Goal: Task Accomplishment & Management: Use online tool/utility

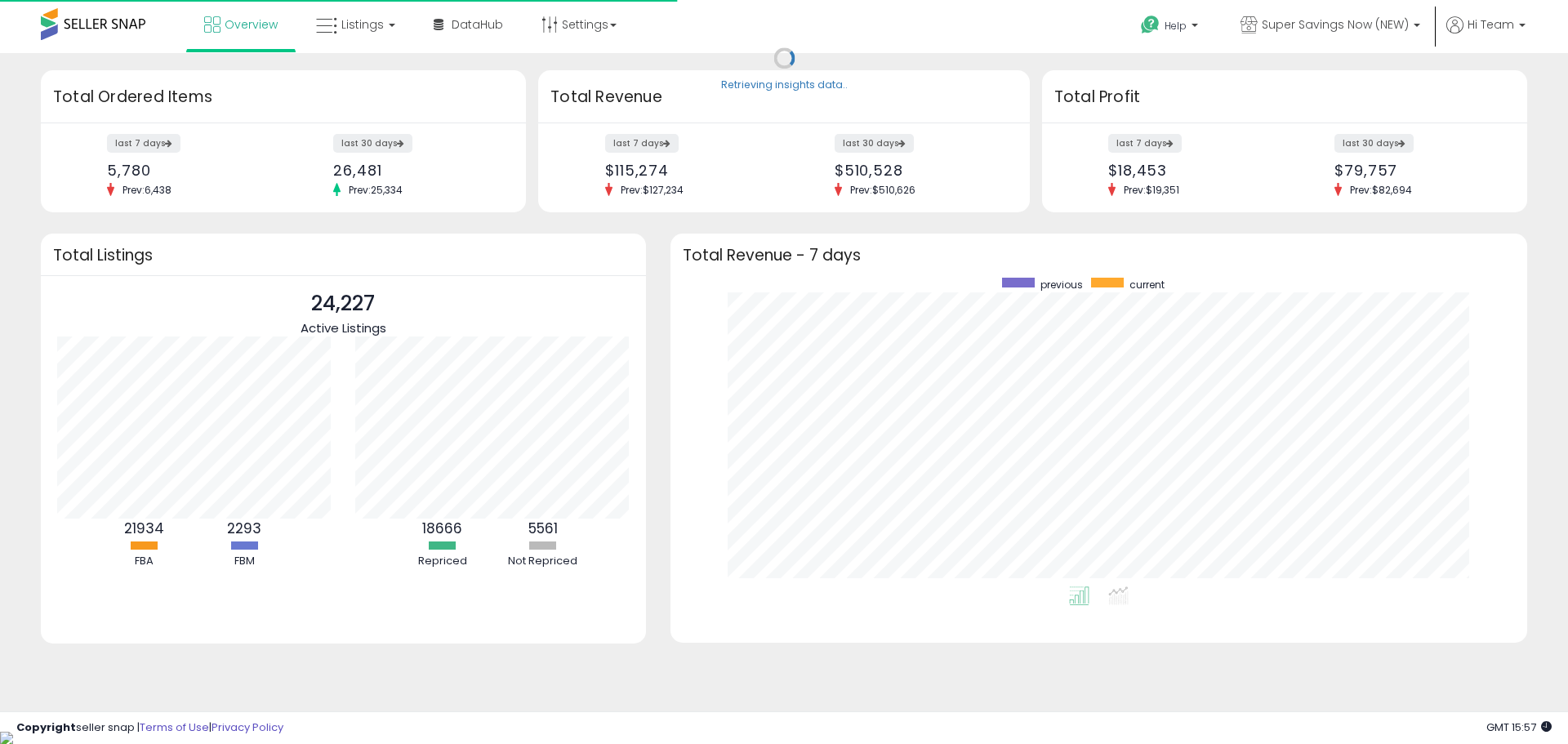
scroll to position [308, 824]
drag, startPoint x: 364, startPoint y: 31, endPoint x: 381, endPoint y: 61, distance: 34.5
click at [364, 31] on span "Listings" at bounding box center [362, 25] width 43 height 17
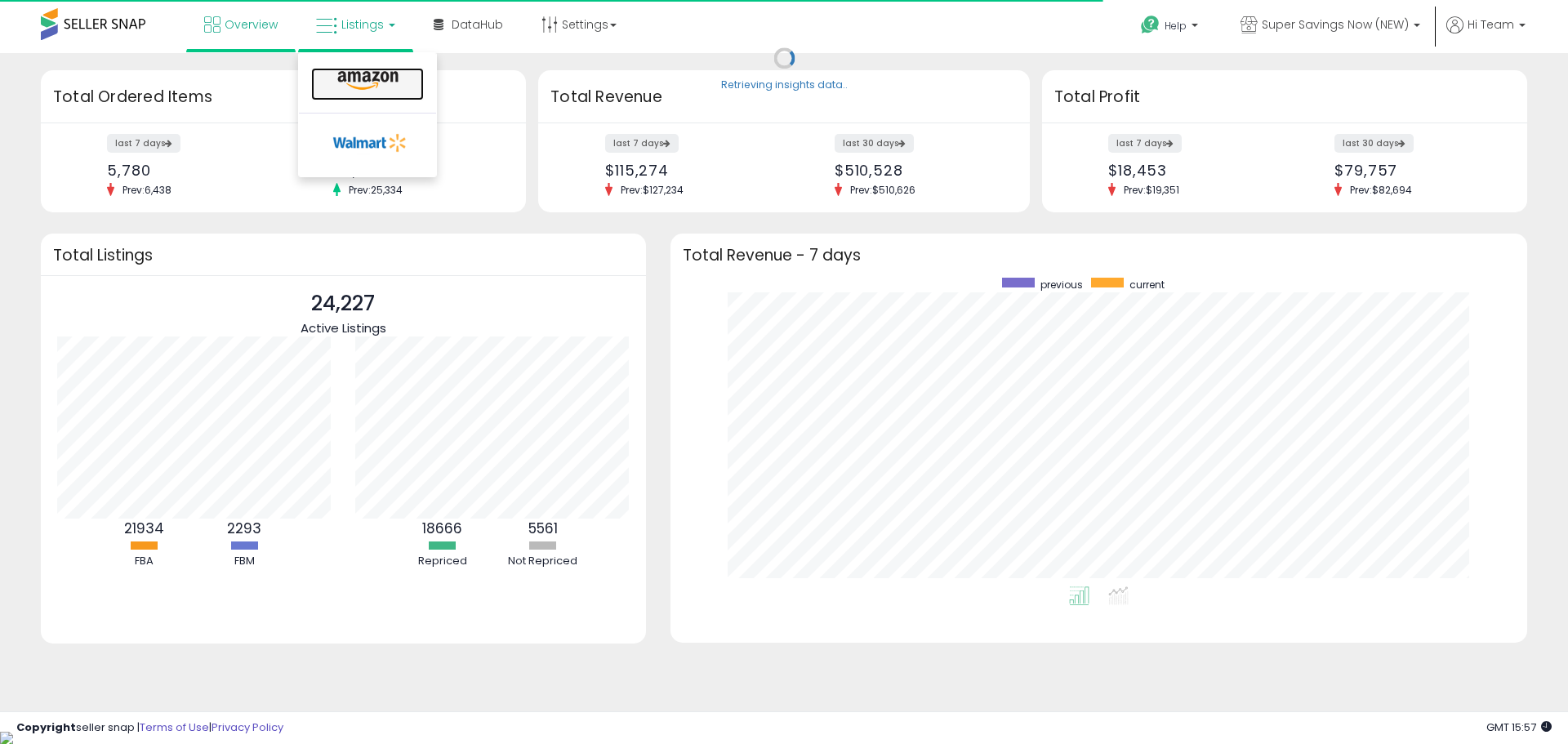
click at [379, 84] on icon at bounding box center [368, 81] width 71 height 21
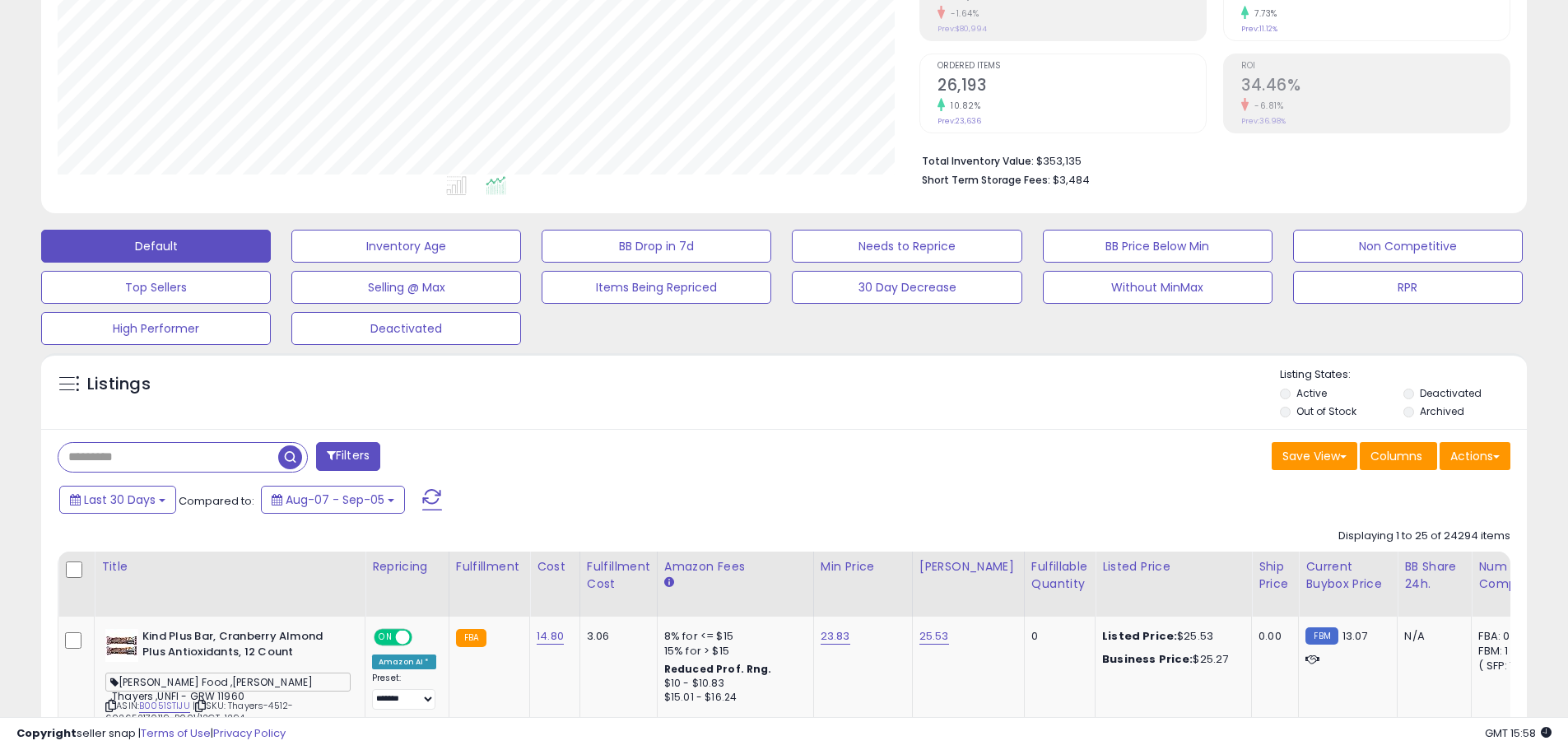
scroll to position [493, 0]
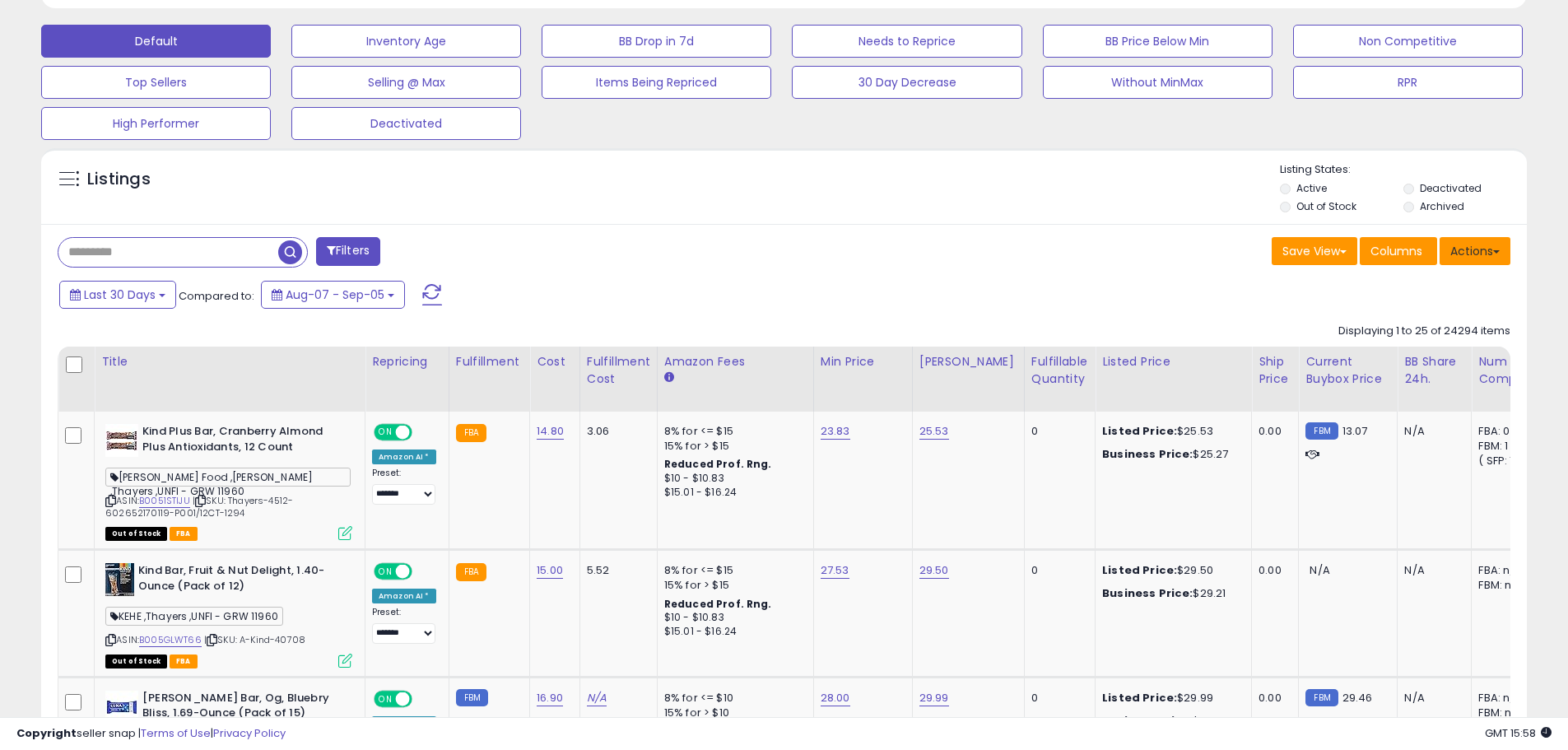
click at [1488, 252] on button "Actions" at bounding box center [1474, 251] width 71 height 28
click at [1418, 357] on link "Export All Columns" at bounding box center [1407, 356] width 181 height 25
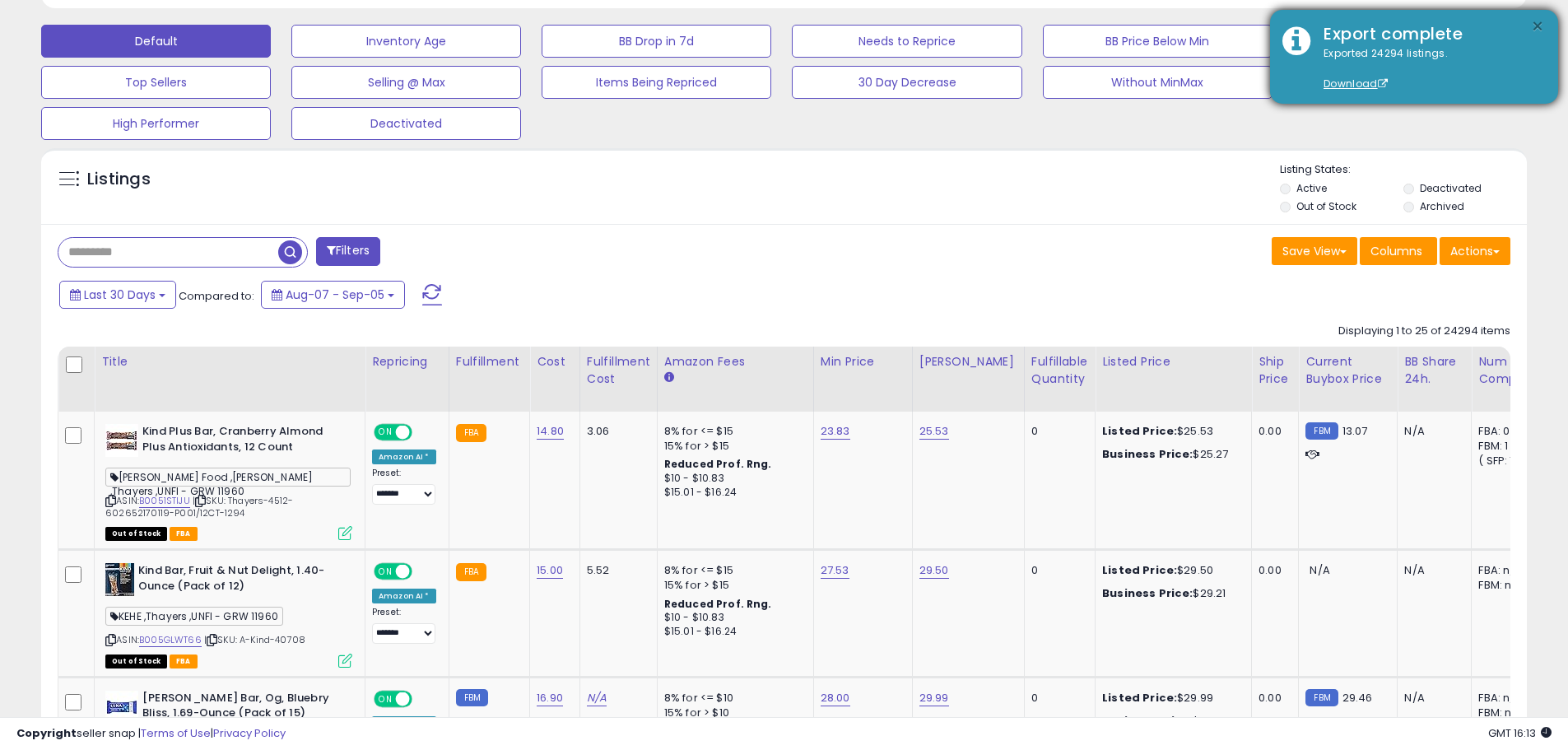
click at [1543, 26] on button "×" at bounding box center [1537, 27] width 13 height 21
